Goal: Information Seeking & Learning: Learn about a topic

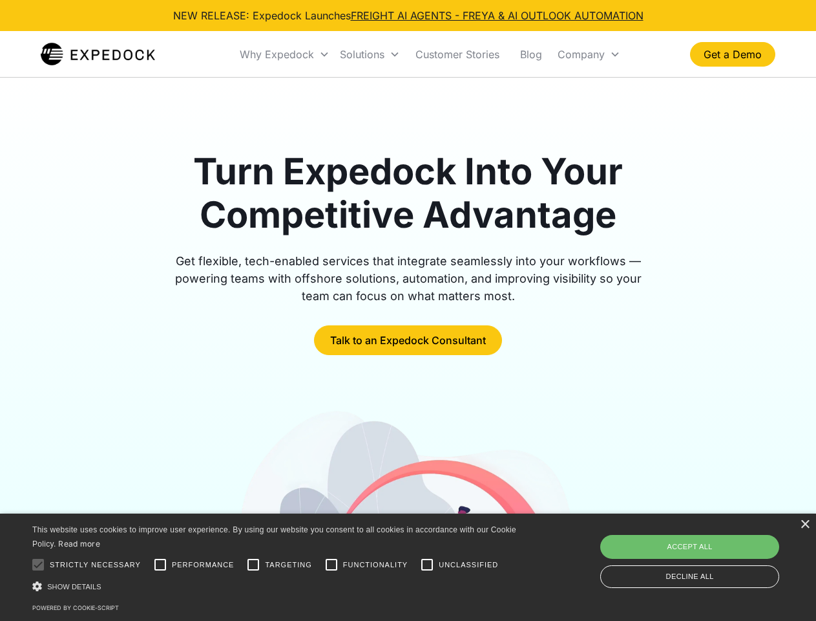
click at [285, 54] on div "Why Expedock" at bounding box center [277, 54] width 74 height 13
click at [370, 54] on div "Solutions" at bounding box center [362, 54] width 45 height 13
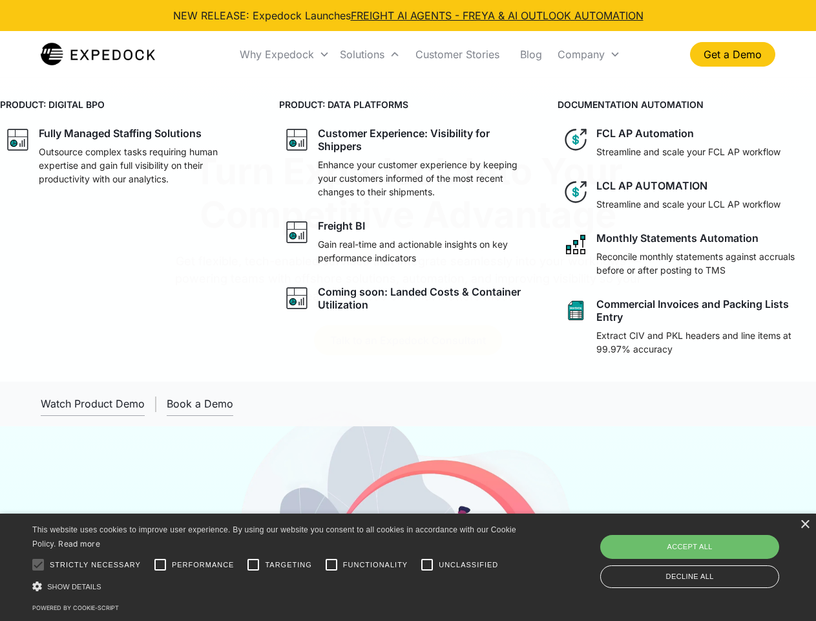
click at [589, 54] on div "Company" at bounding box center [581, 54] width 47 height 13
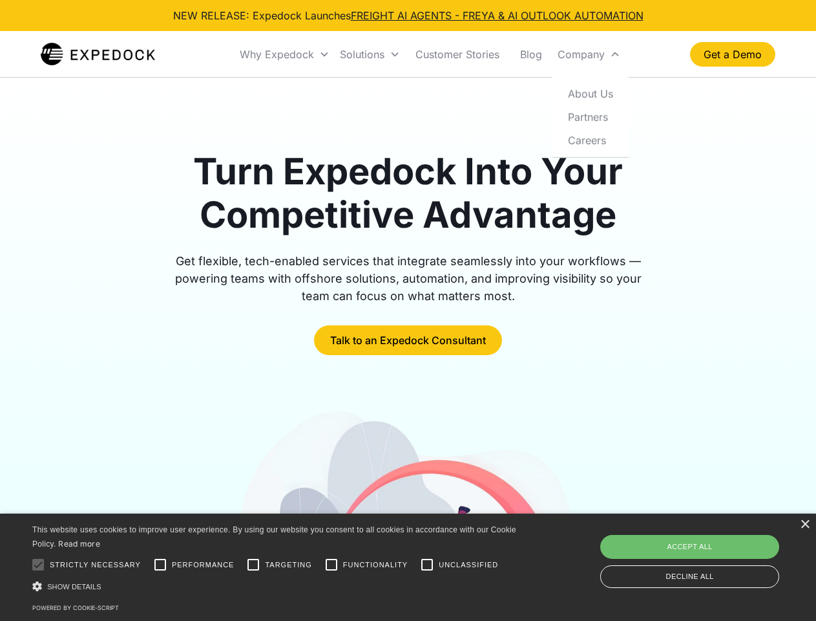
click at [38, 564] on div at bounding box center [38, 564] width 26 height 26
click at [160, 564] on input "Performance" at bounding box center [160, 564] width 26 height 26
checkbox input "true"
click at [253, 564] on input "Targeting" at bounding box center [253, 564] width 26 height 26
checkbox input "true"
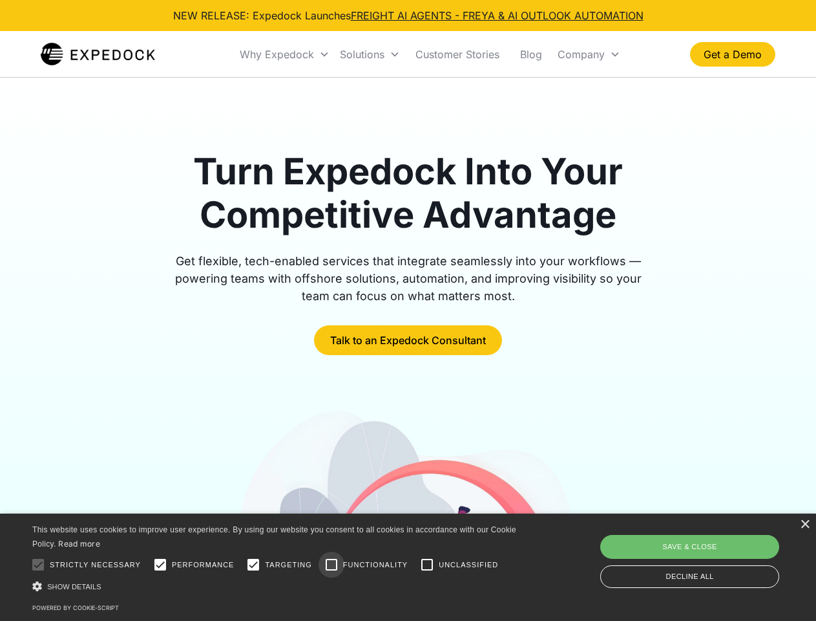
click at [332, 564] on input "Functionality" at bounding box center [332, 564] width 26 height 26
checkbox input "true"
click at [427, 564] on input "Unclassified" at bounding box center [427, 564] width 26 height 26
checkbox input "true"
click at [277, 586] on div "Show details Hide details" at bounding box center [276, 586] width 489 height 14
